Goal: Task Accomplishment & Management: Manage account settings

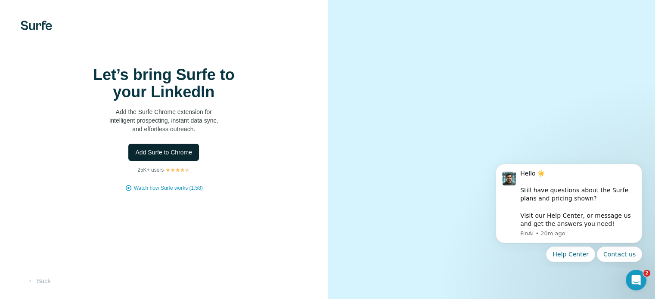
click at [180, 157] on span "Add Surfe to Chrome" at bounding box center [163, 152] width 57 height 9
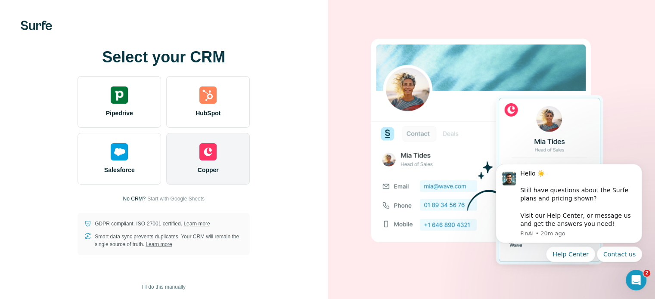
click at [218, 175] on div "Copper" at bounding box center [207, 159] width 83 height 52
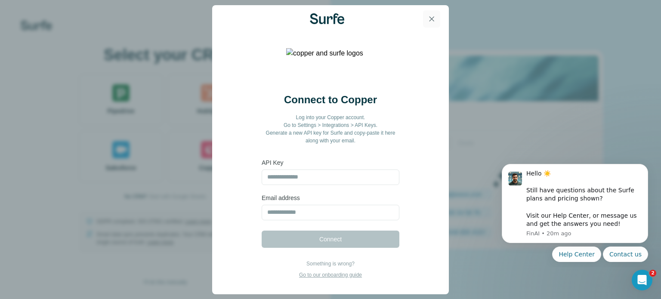
click at [435, 18] on icon "button" at bounding box center [431, 19] width 9 height 9
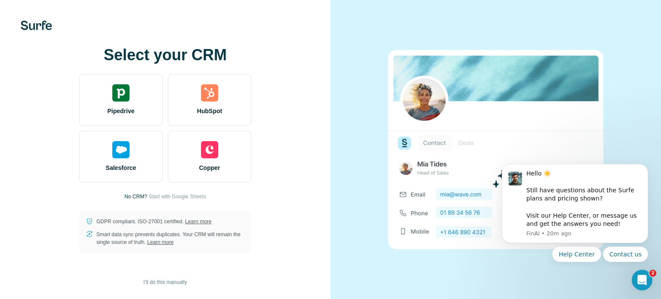
click at [162, 186] on div "Select your CRM Pipedrive HubSpot Salesforce Copper No CRM? Start with Google S…" at bounding box center [165, 149] width 296 height 207
click at [170, 283] on span "I’ll do this manually" at bounding box center [164, 282] width 43 height 8
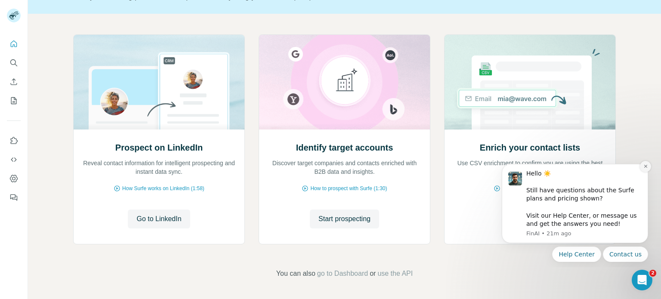
click at [643, 164] on button "Dismiss notification" at bounding box center [645, 166] width 11 height 11
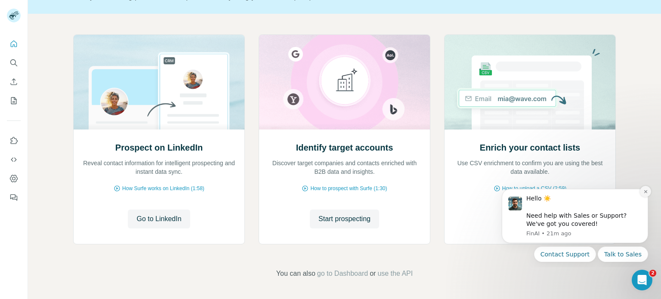
click at [643, 192] on icon "Dismiss notification" at bounding box center [645, 191] width 5 height 5
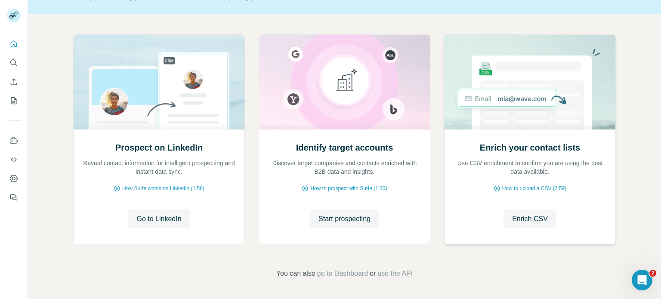
click at [530, 153] on div "Enrich your contact lists Use CSV enrichment to confirm you are using the best …" at bounding box center [530, 159] width 154 height 34
click at [17, 135] on button "Use Surfe on LinkedIn" at bounding box center [14, 140] width 14 height 15
